Goal: Task Accomplishment & Management: Manage account settings

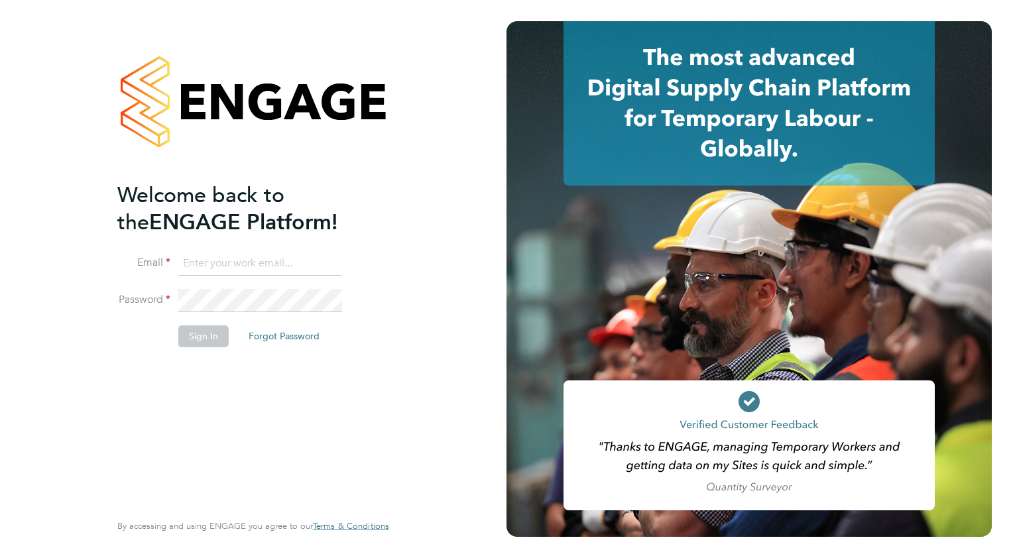
type input "colin.earp@ganymedesolutions.co.uk"
click at [206, 336] on button "Sign In" at bounding box center [203, 335] width 50 height 21
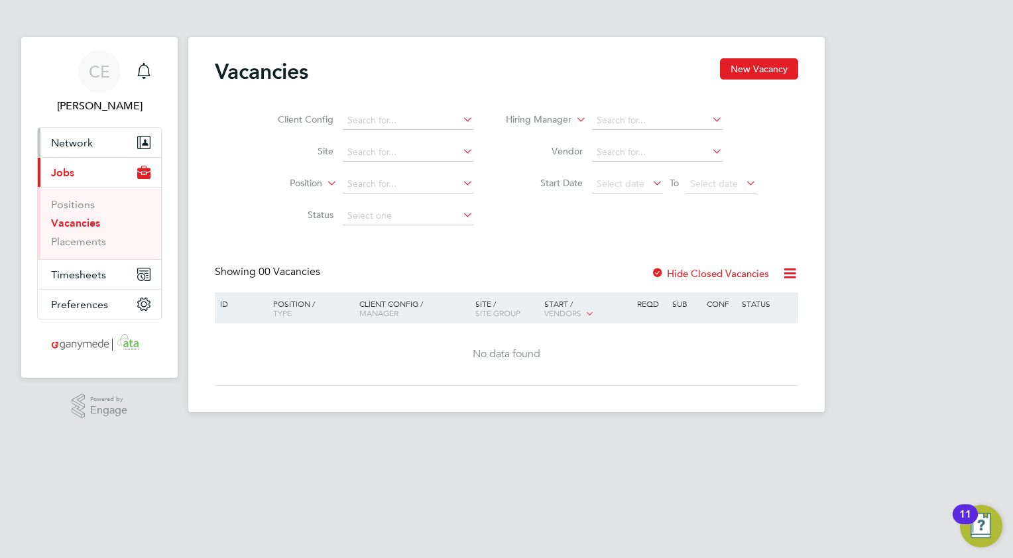
click at [71, 146] on span "Network" at bounding box center [72, 143] width 42 height 13
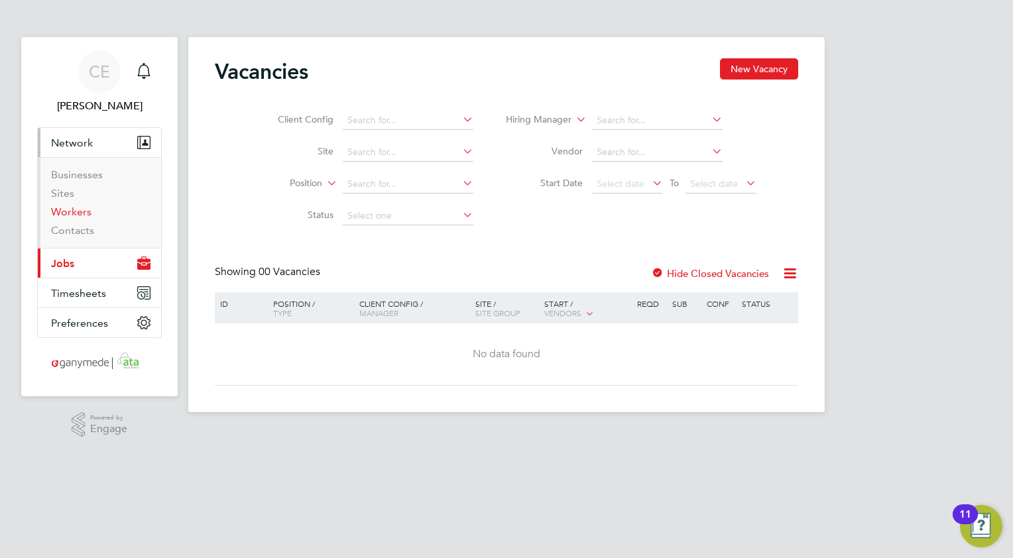
click at [70, 207] on link "Workers" at bounding box center [71, 211] width 40 height 13
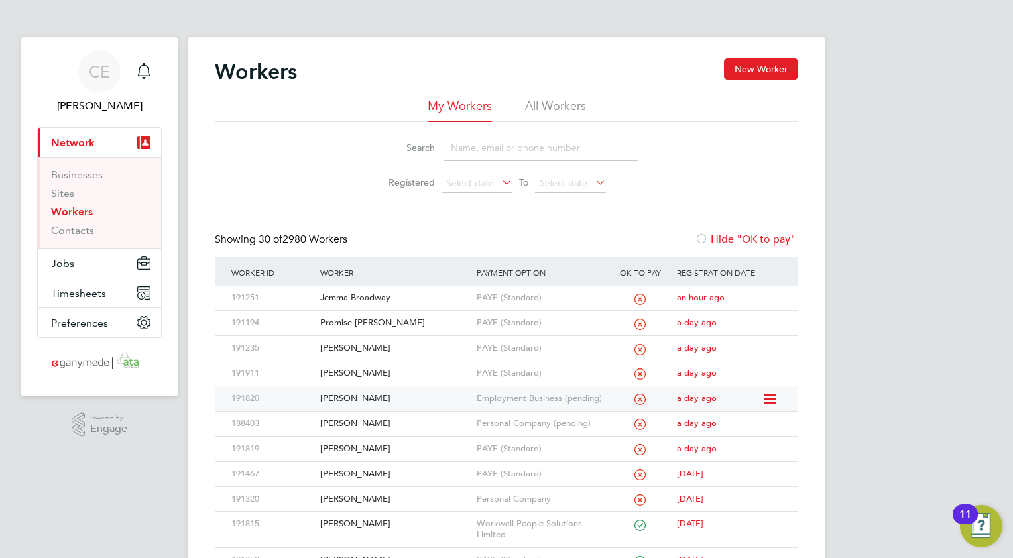
click at [353, 398] on div "[PERSON_NAME]" at bounding box center [395, 398] width 156 height 25
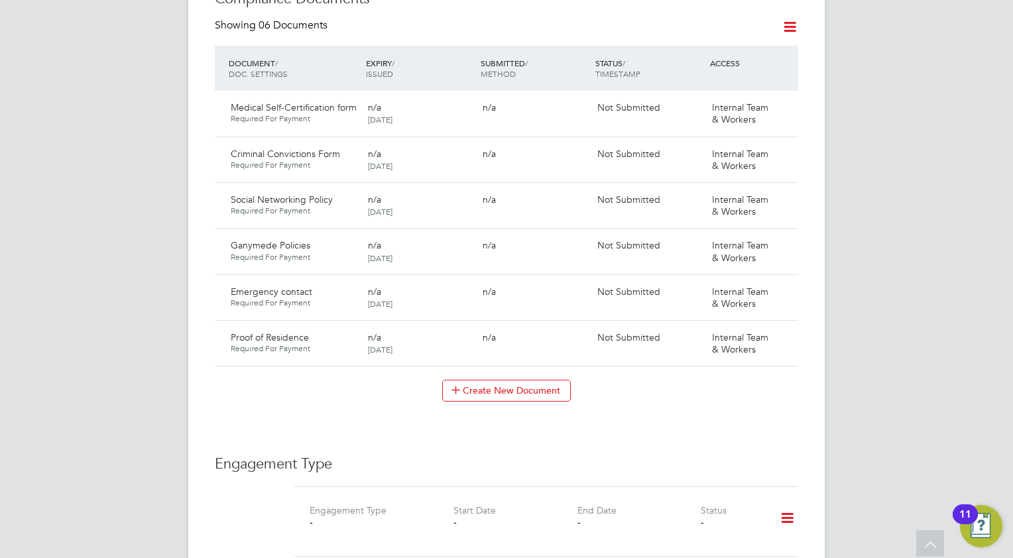
scroll to position [795, 0]
